Goal: Task Accomplishment & Management: Manage account settings

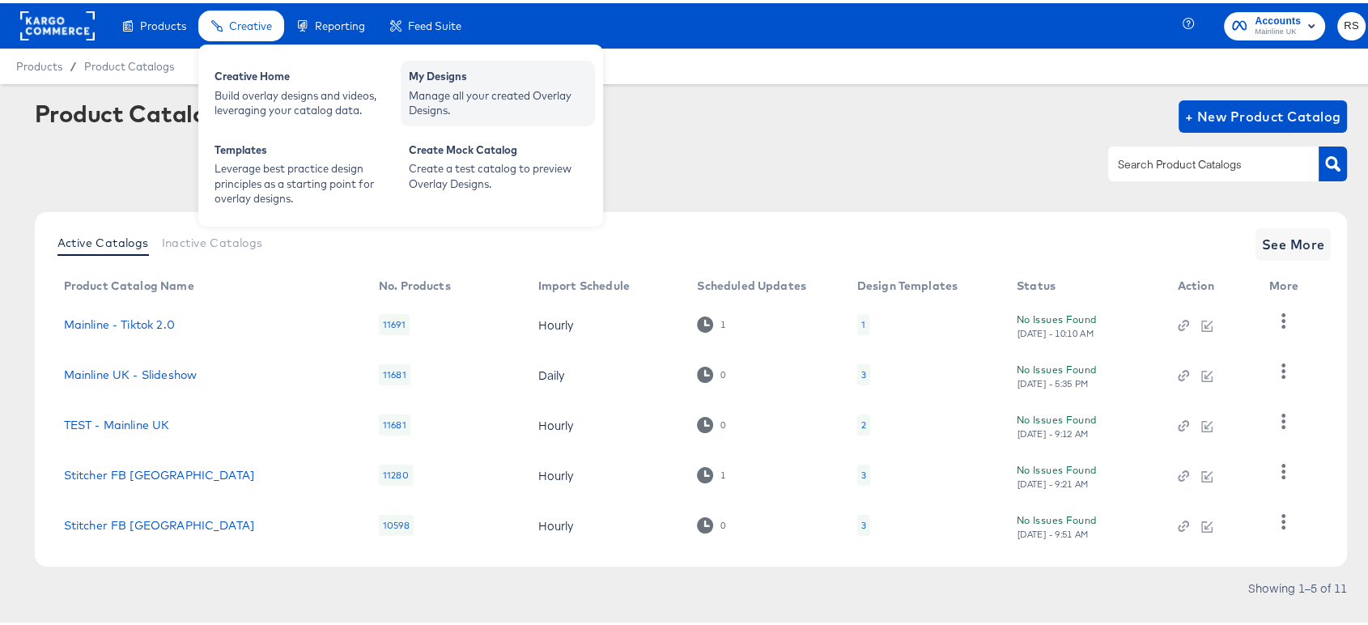
click at [444, 79] on div "My Designs" at bounding box center [498, 75] width 178 height 19
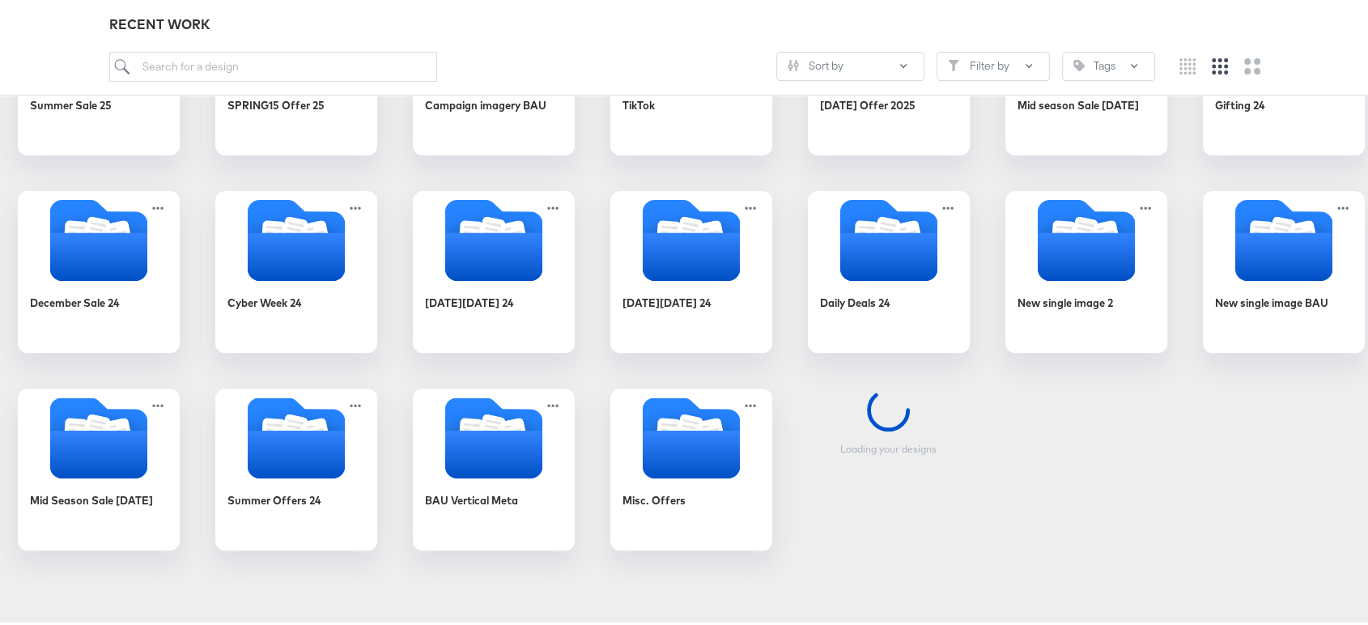
scroll to position [631, 0]
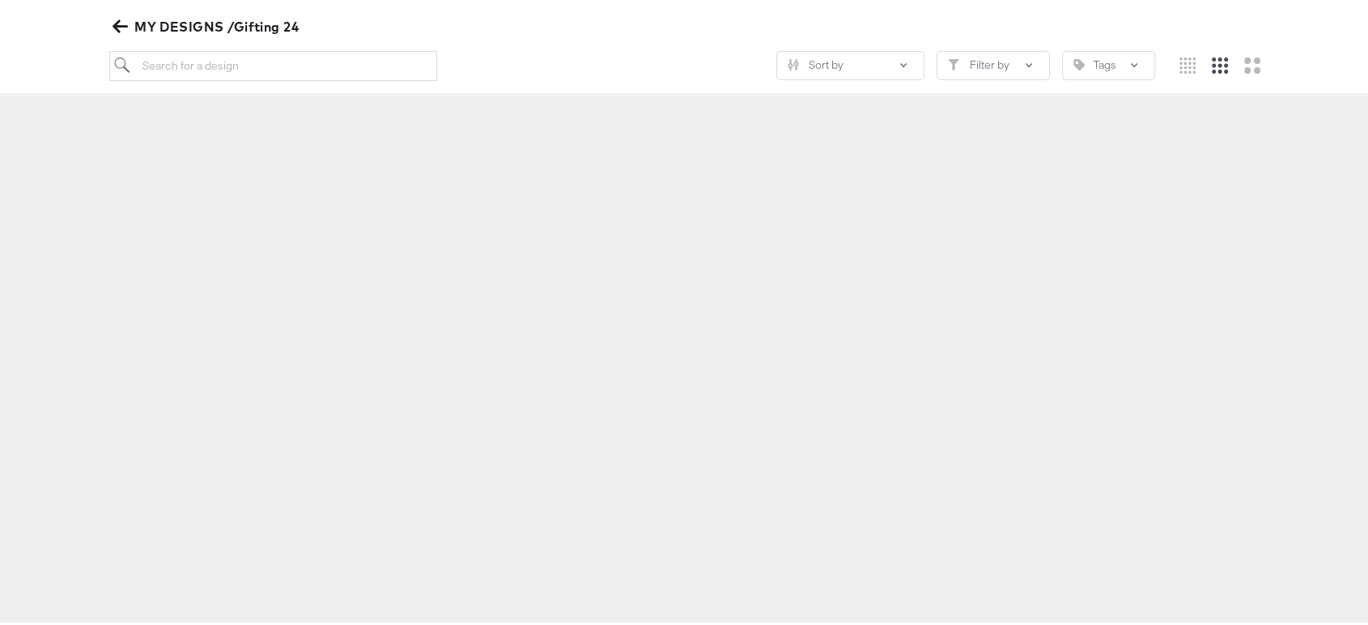
scroll to position [185, 0]
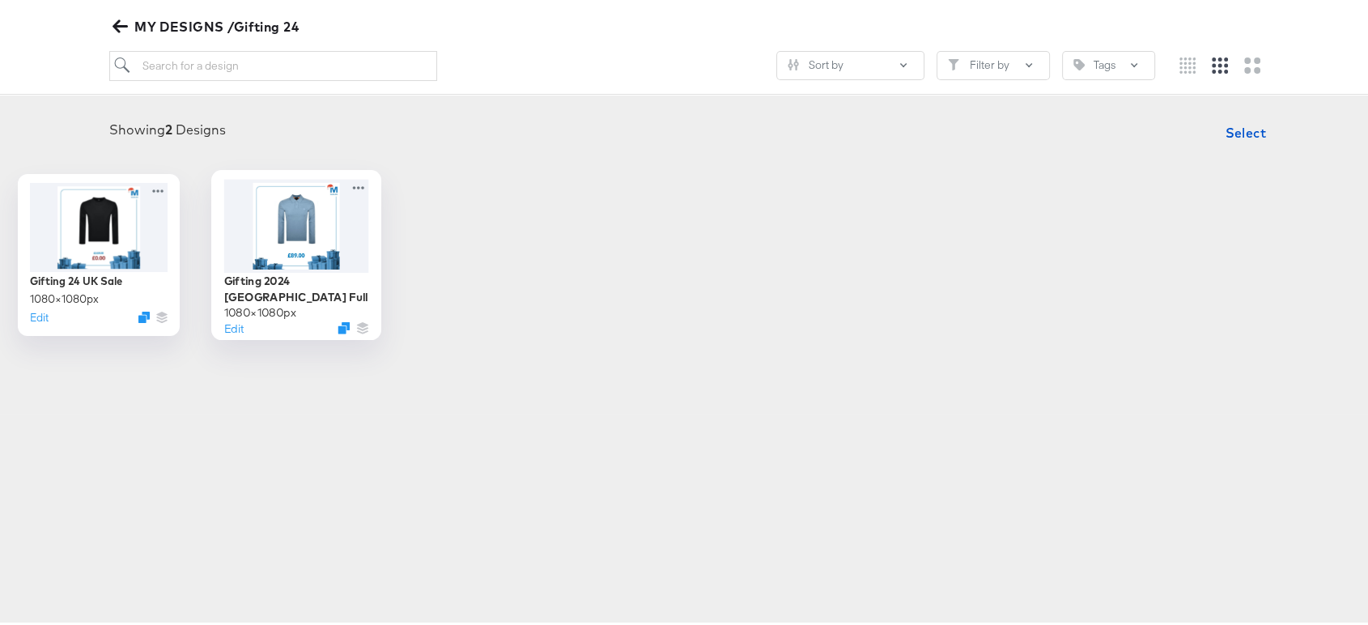
click at [368, 227] on div at bounding box center [295, 222] width 145 height 93
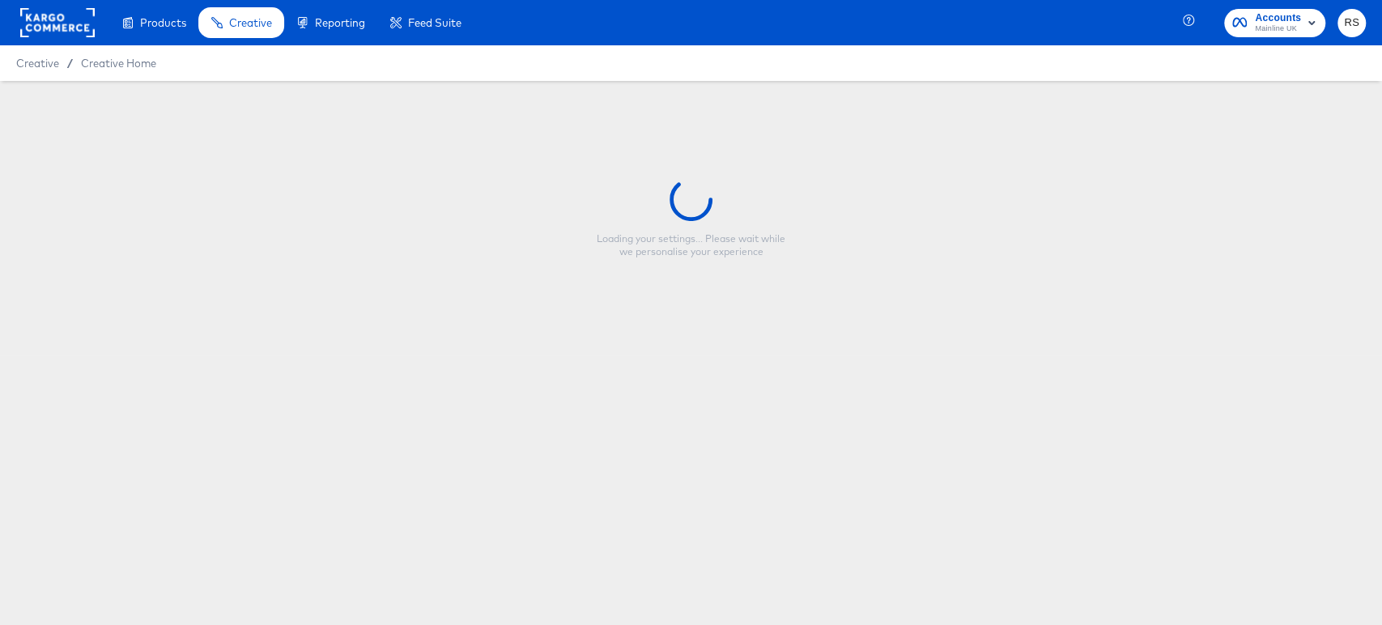
type input "Gifting 2024 [GEOGRAPHIC_DATA] Full"
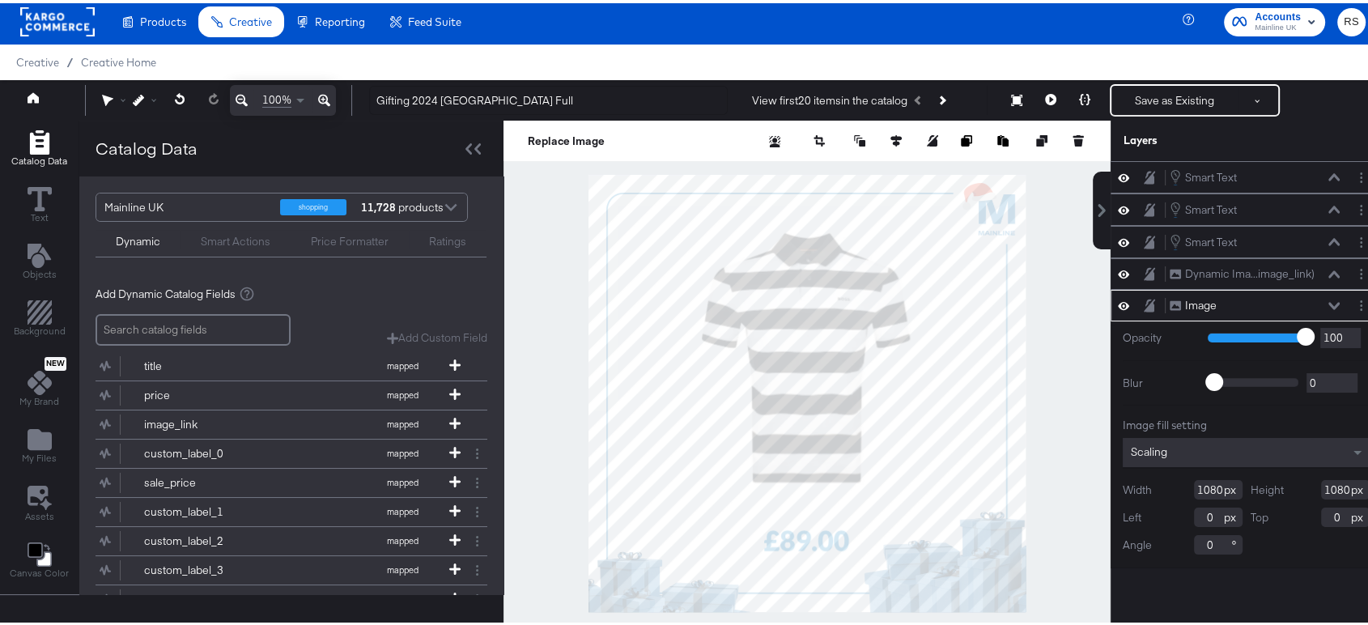
scroll to position [6, 0]
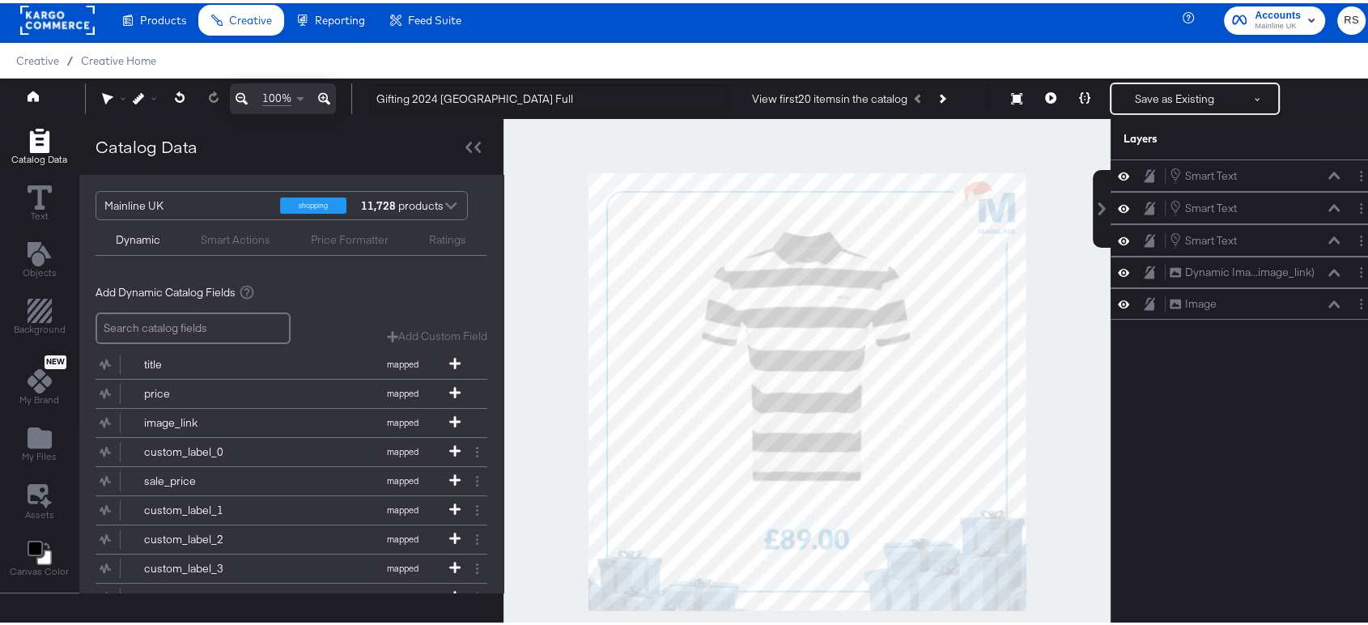
click at [525, 364] on div at bounding box center [806, 388] width 607 height 545
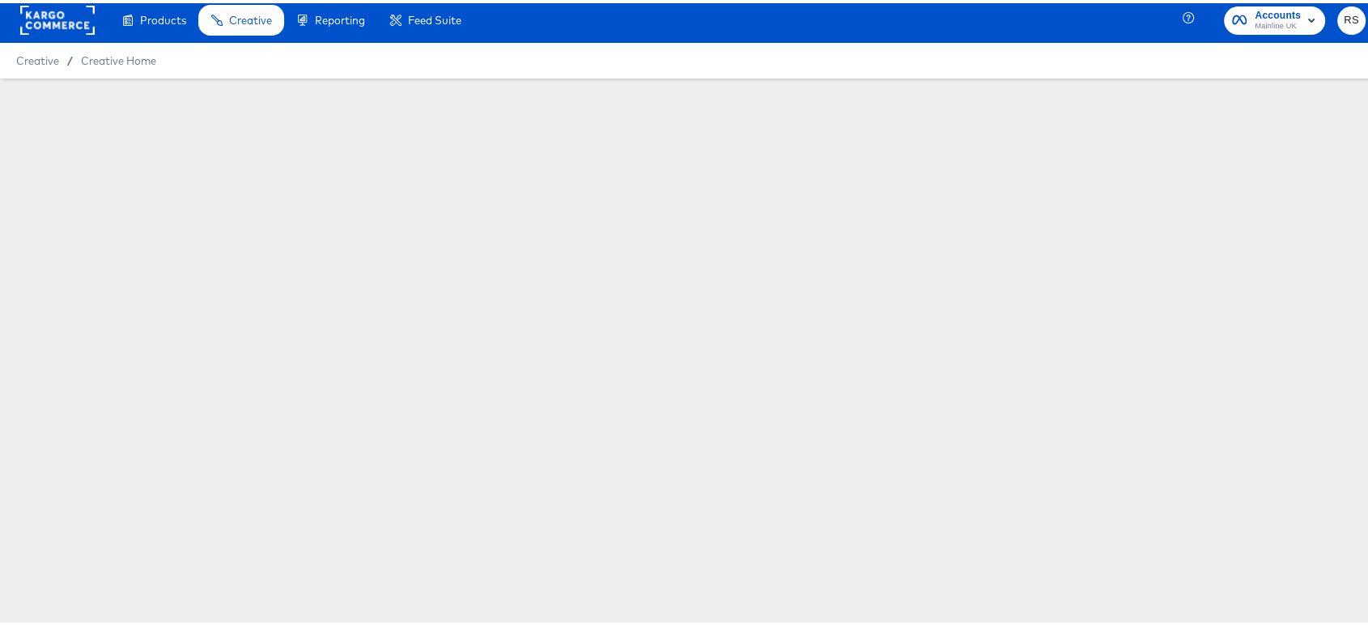
scroll to position [152, 0]
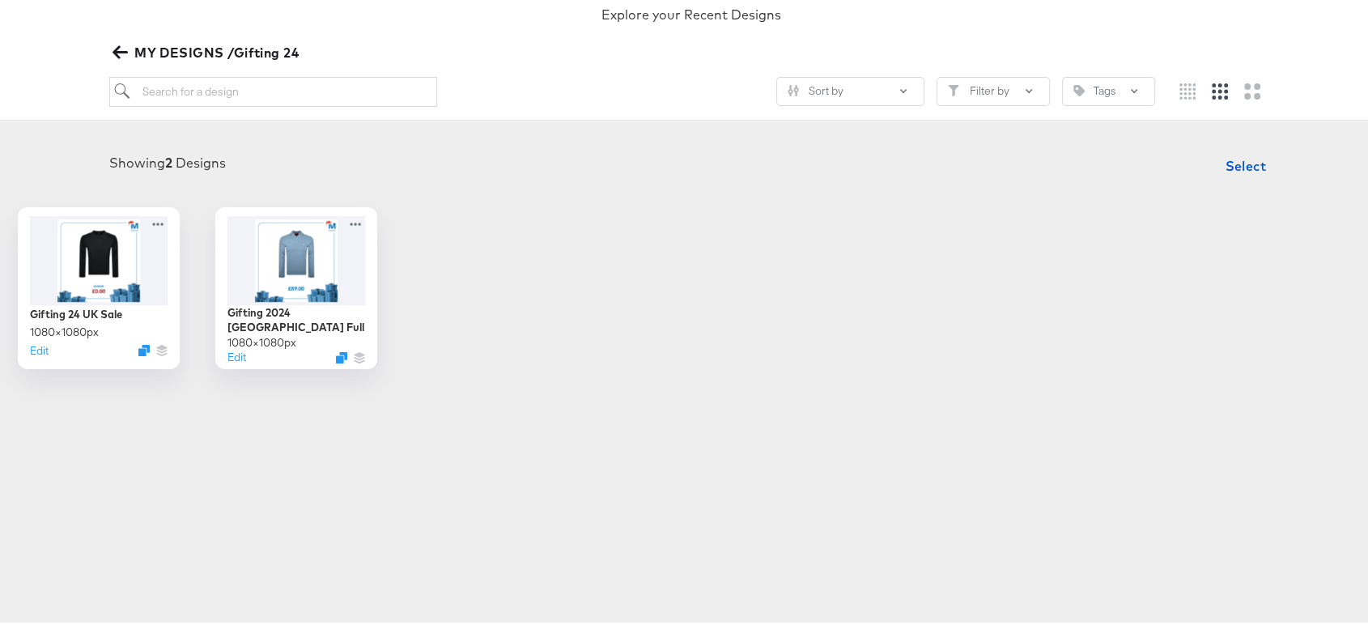
scroll to position [179, 0]
